Goal: Transaction & Acquisition: Purchase product/service

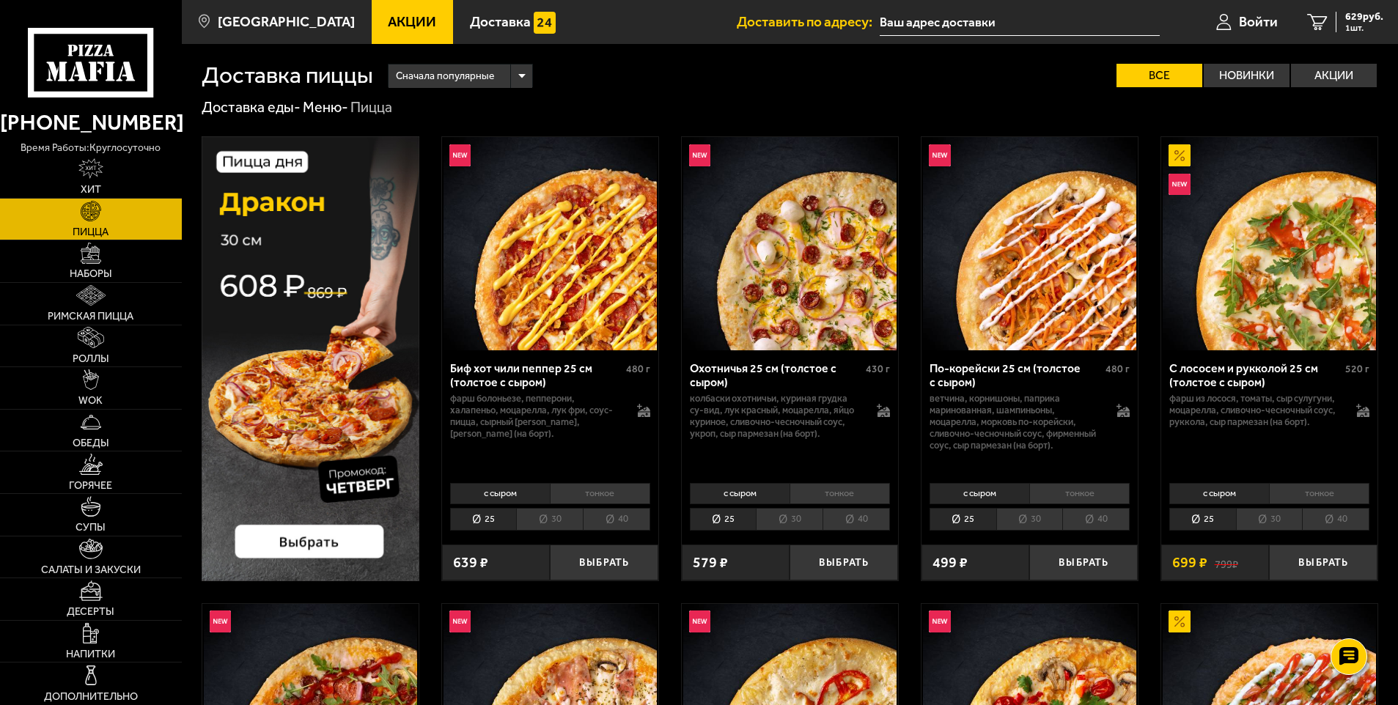
click at [312, 429] on img at bounding box center [311, 358] width 218 height 445
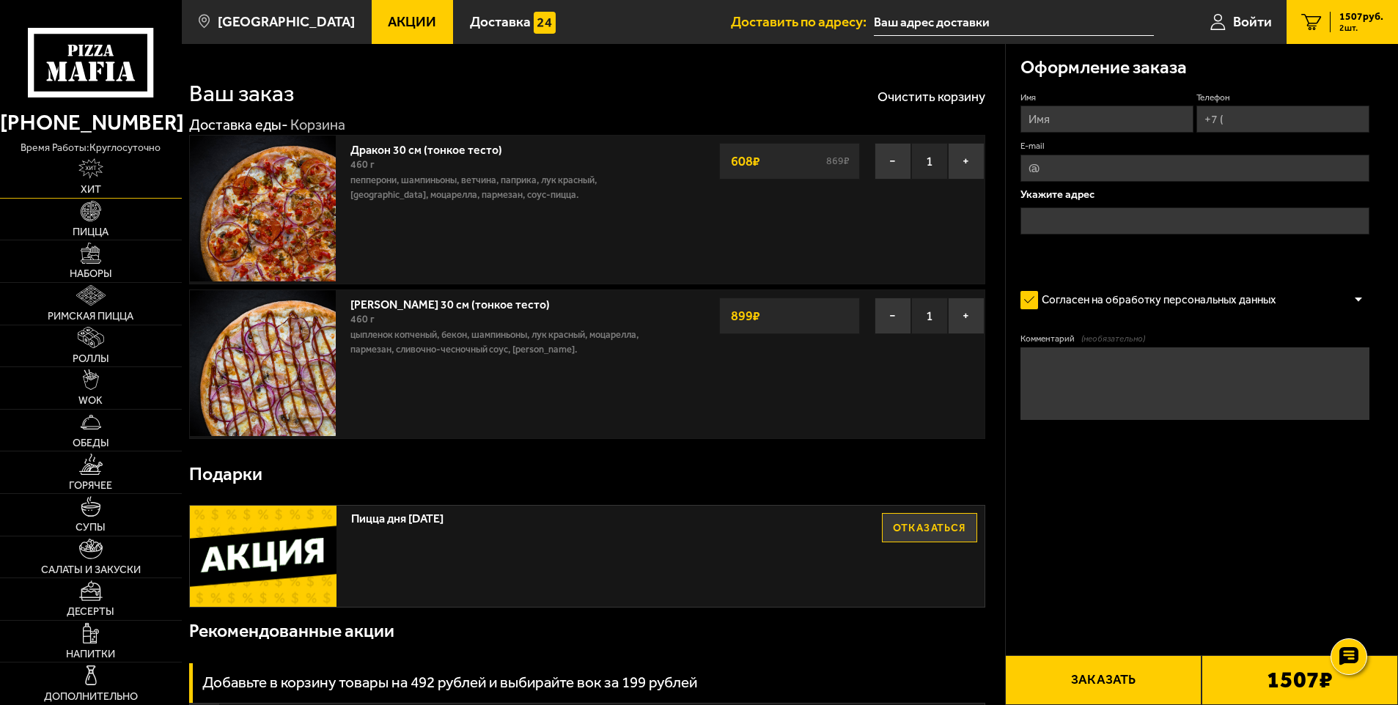
click at [89, 171] on img at bounding box center [90, 168] width 25 height 21
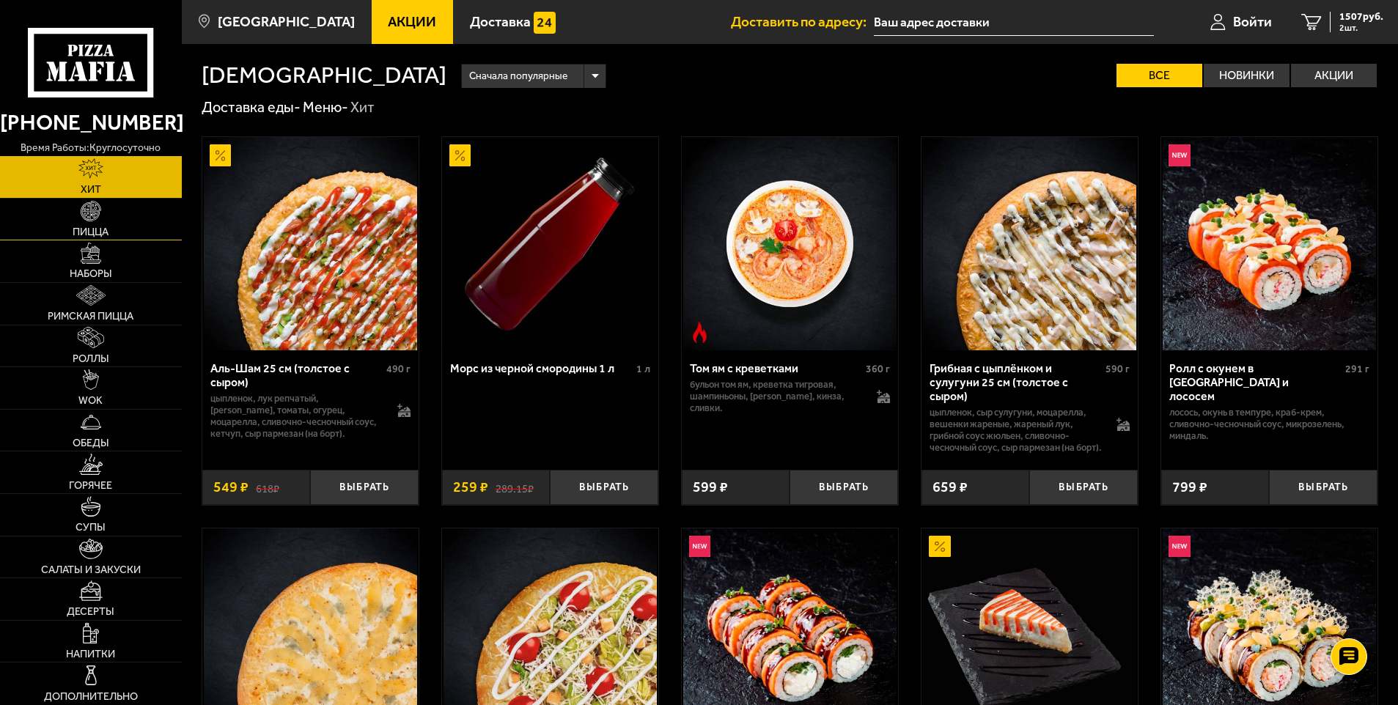
click at [87, 222] on link "Пицца" at bounding box center [91, 220] width 182 height 42
